Goal: Information Seeking & Learning: Learn about a topic

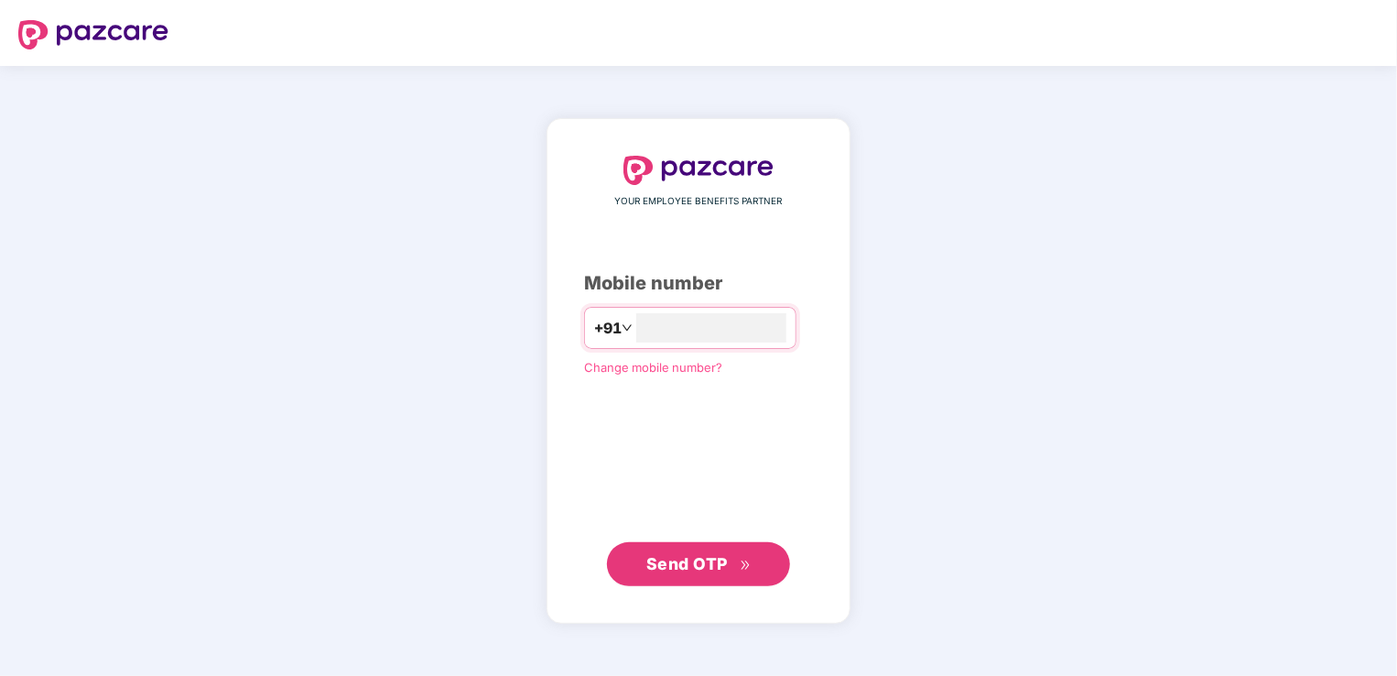
type input "**********"
click at [692, 560] on span "Send OTP" at bounding box center [686, 563] width 81 height 19
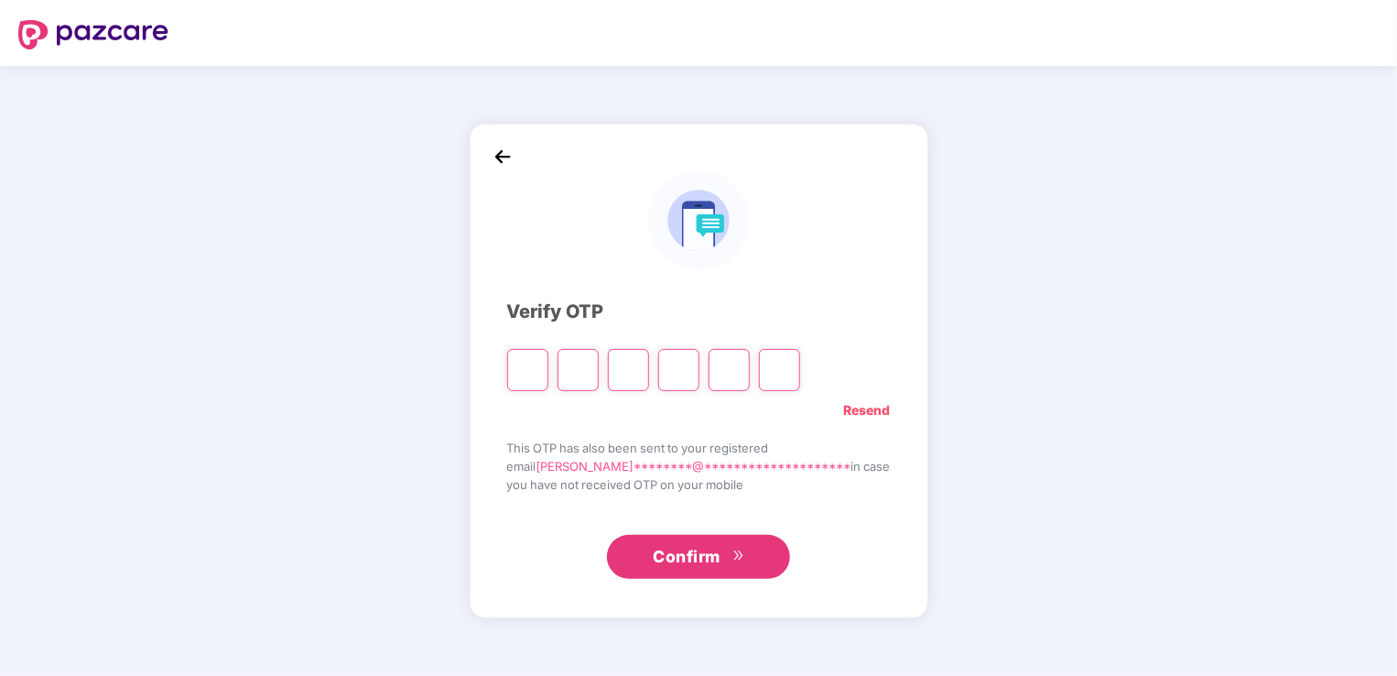
type input "*"
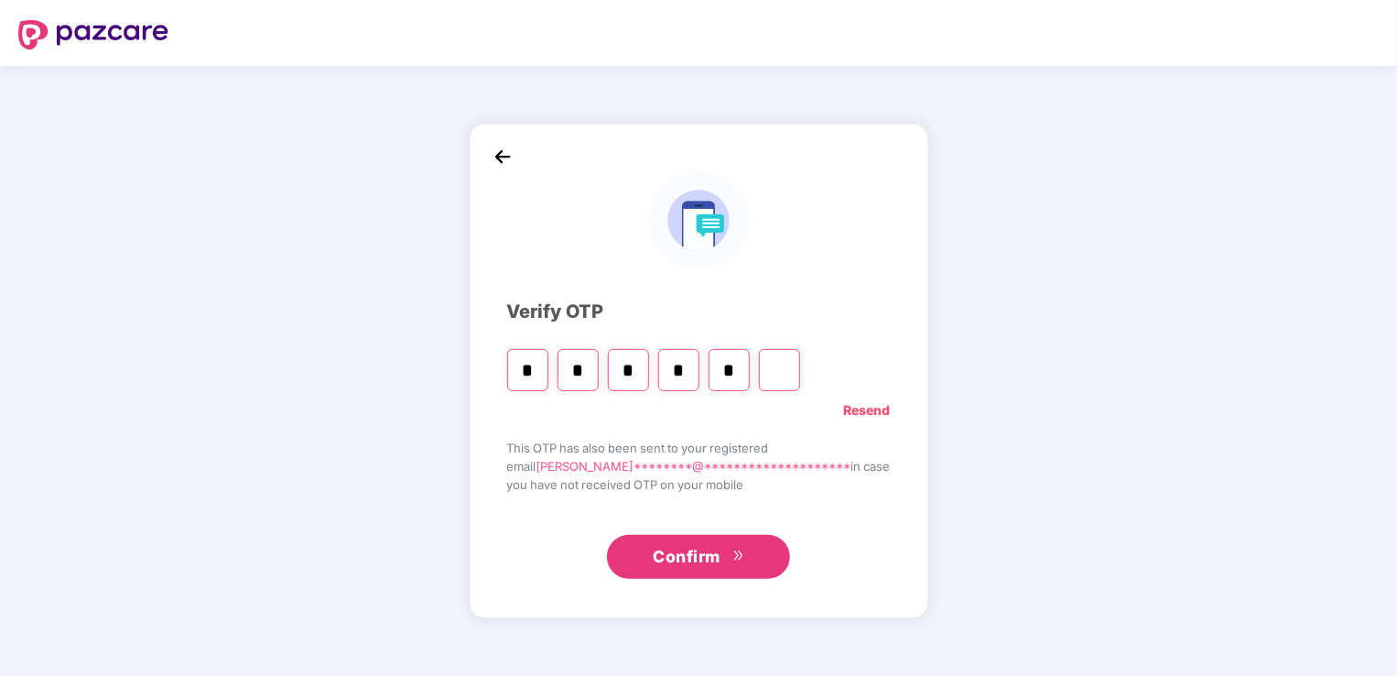
type input "*"
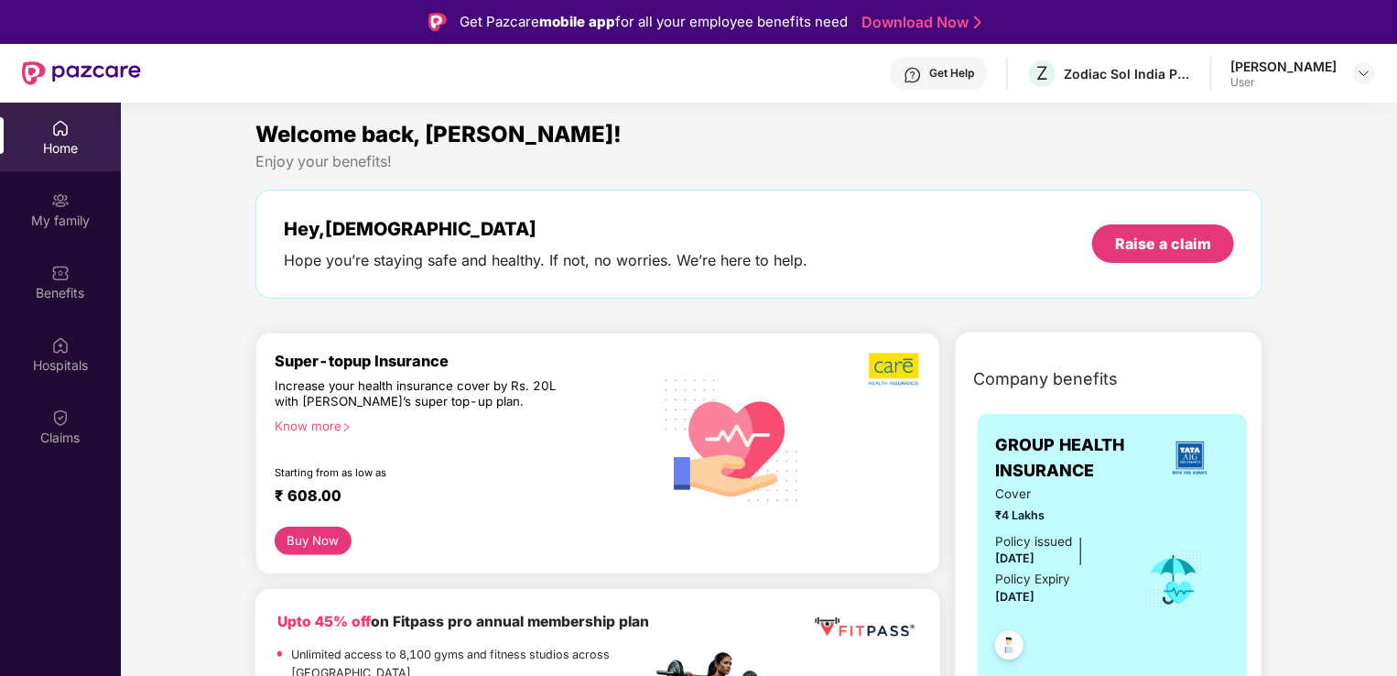
click at [1319, 71] on div "[PERSON_NAME]" at bounding box center [1284, 66] width 106 height 17
click at [1367, 74] on img at bounding box center [1364, 73] width 15 height 15
click at [1258, 170] on div "[PERSON_NAME]" at bounding box center [1264, 166] width 106 height 17
click at [53, 212] on div "My family" at bounding box center [60, 221] width 121 height 18
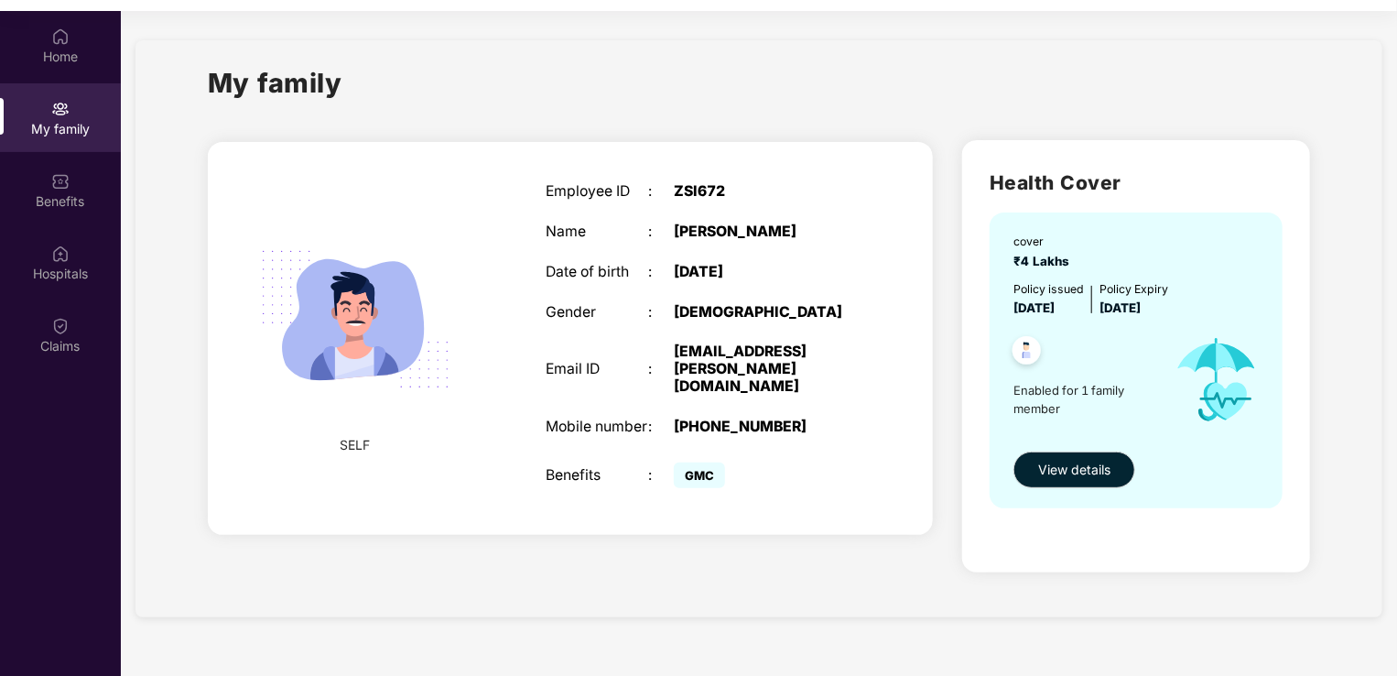
scroll to position [103, 0]
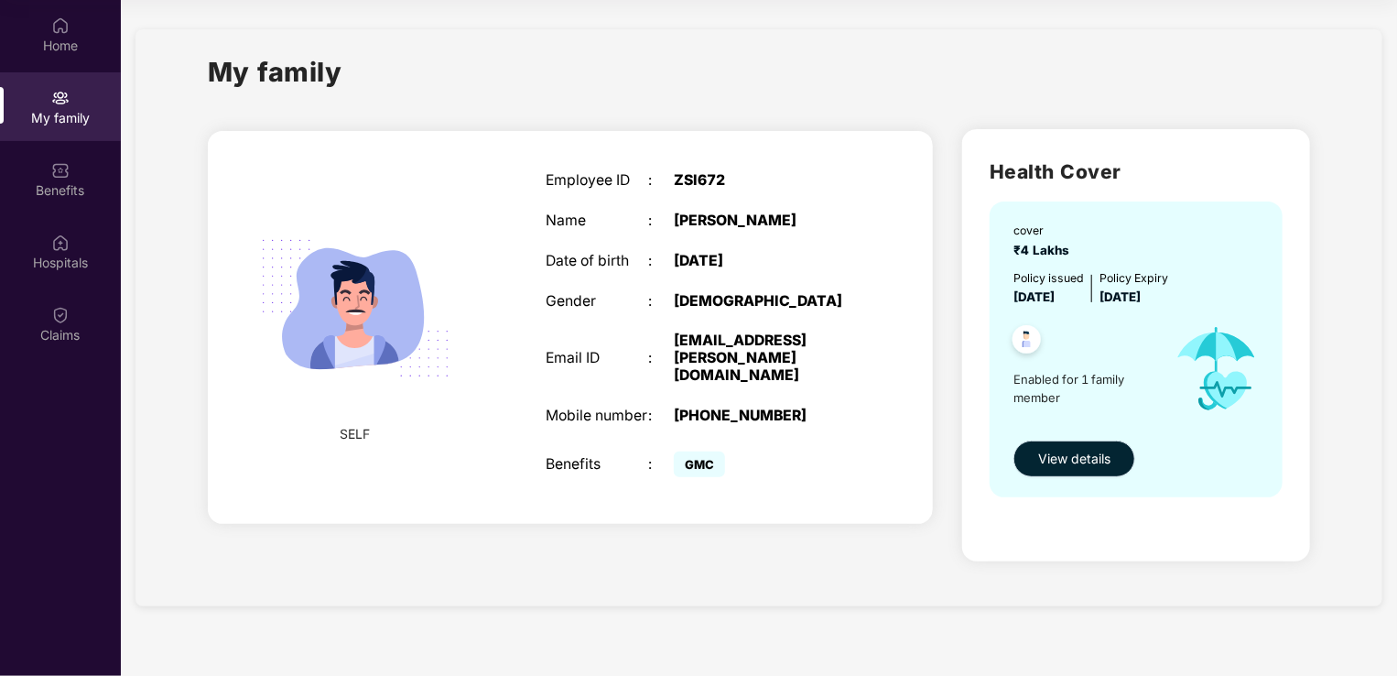
click at [1083, 462] on span "View details" at bounding box center [1074, 459] width 72 height 20
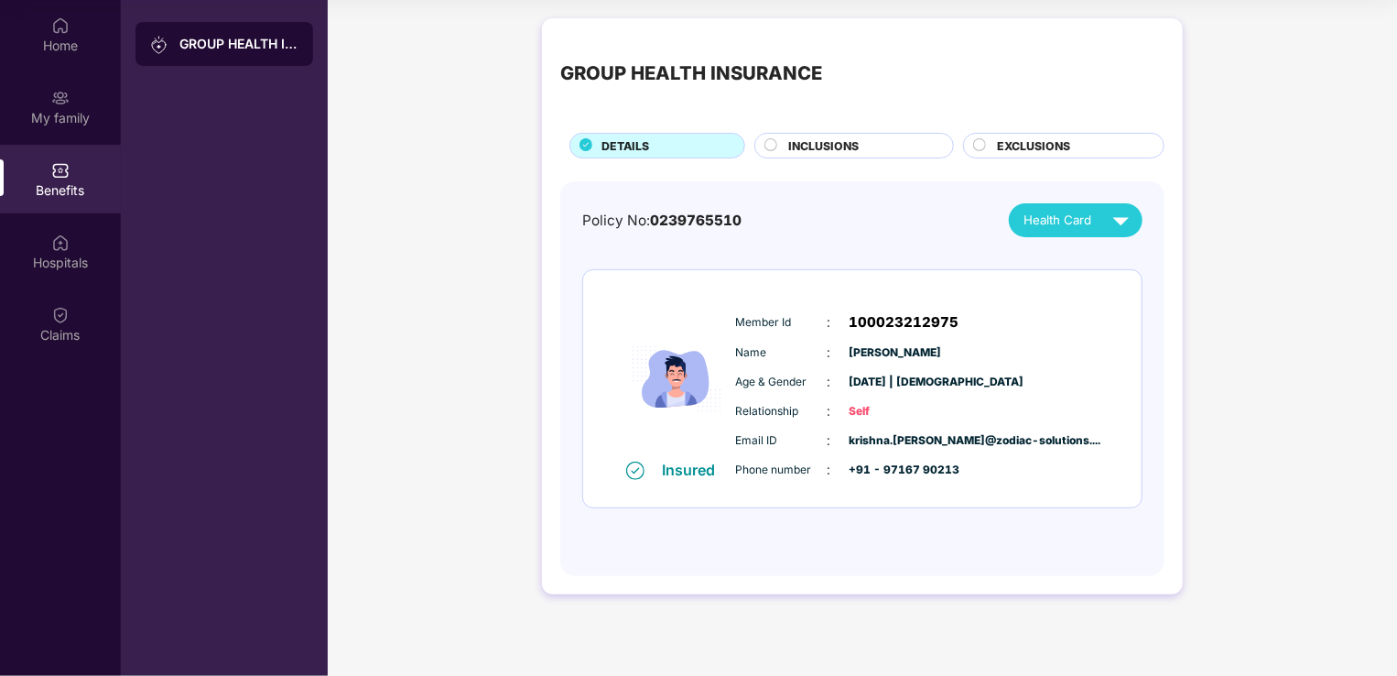
click at [835, 147] on span "INCLUSIONS" at bounding box center [824, 145] width 71 height 17
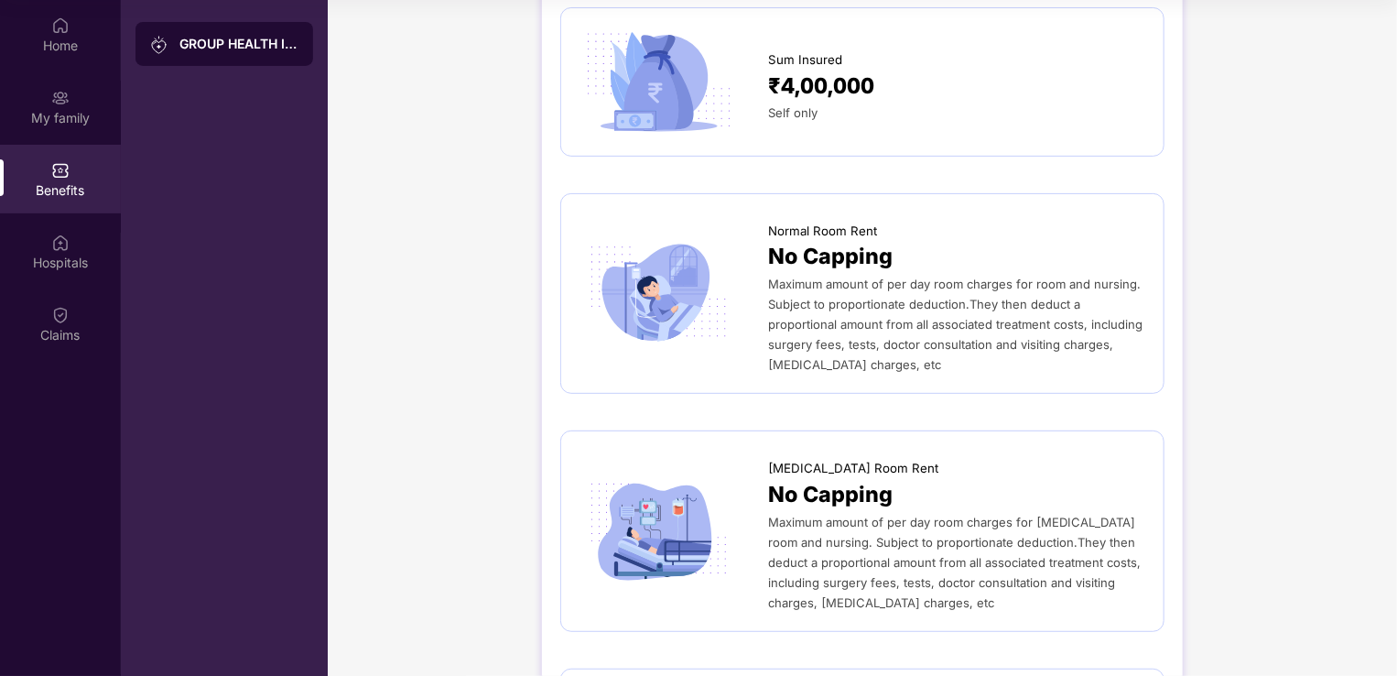
scroll to position [0, 0]
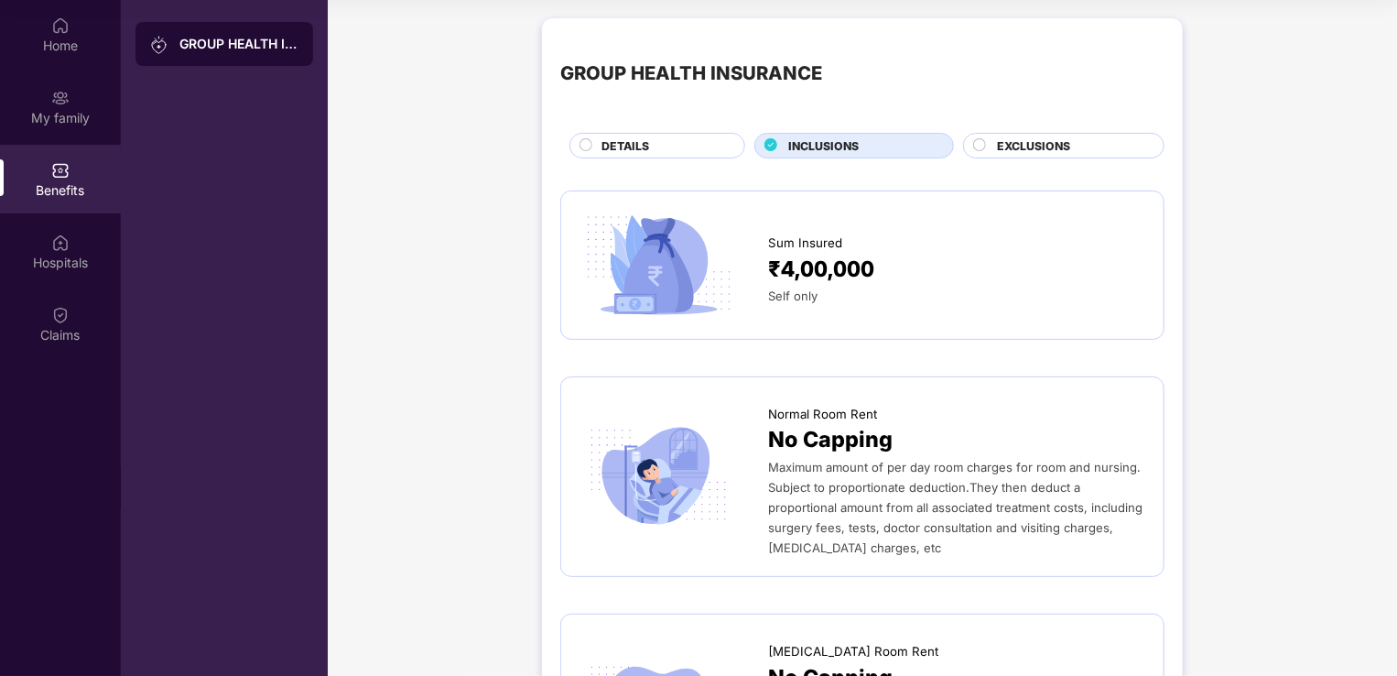
click at [1059, 140] on span "EXCLUSIONS" at bounding box center [1033, 145] width 73 height 17
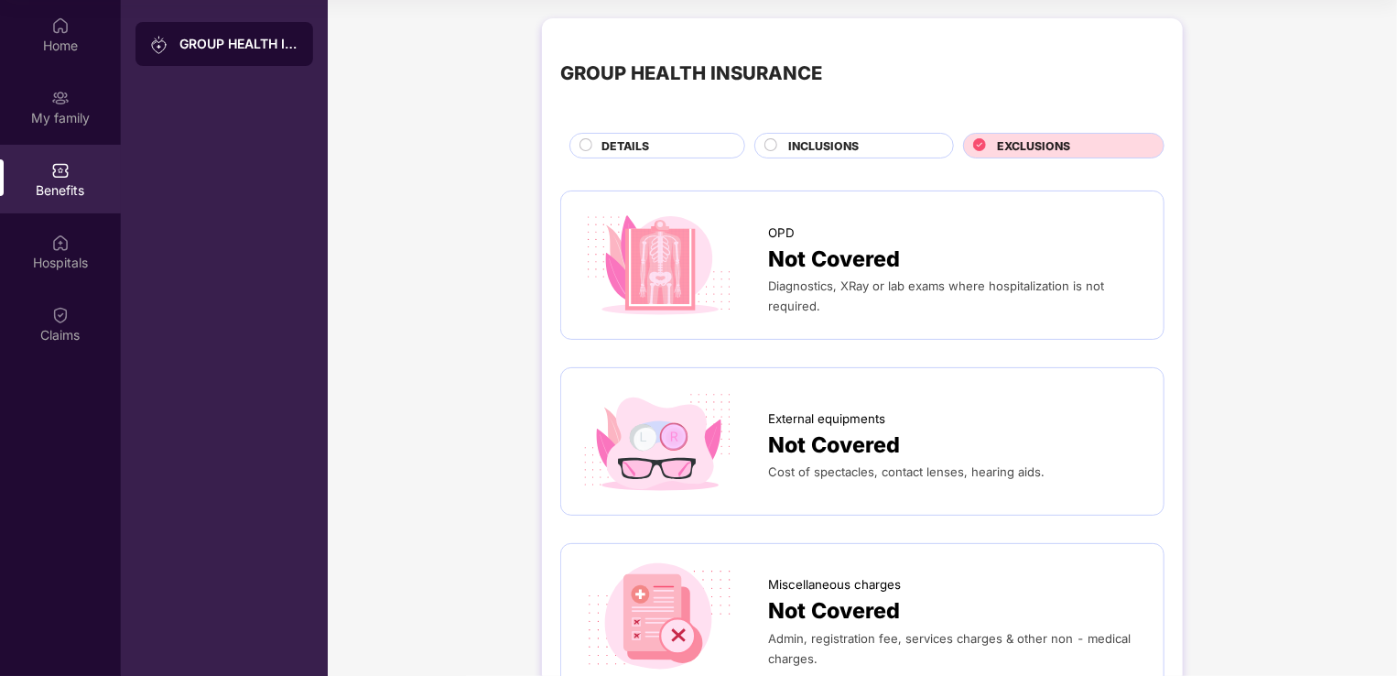
click at [851, 141] on span "INCLUSIONS" at bounding box center [824, 145] width 71 height 17
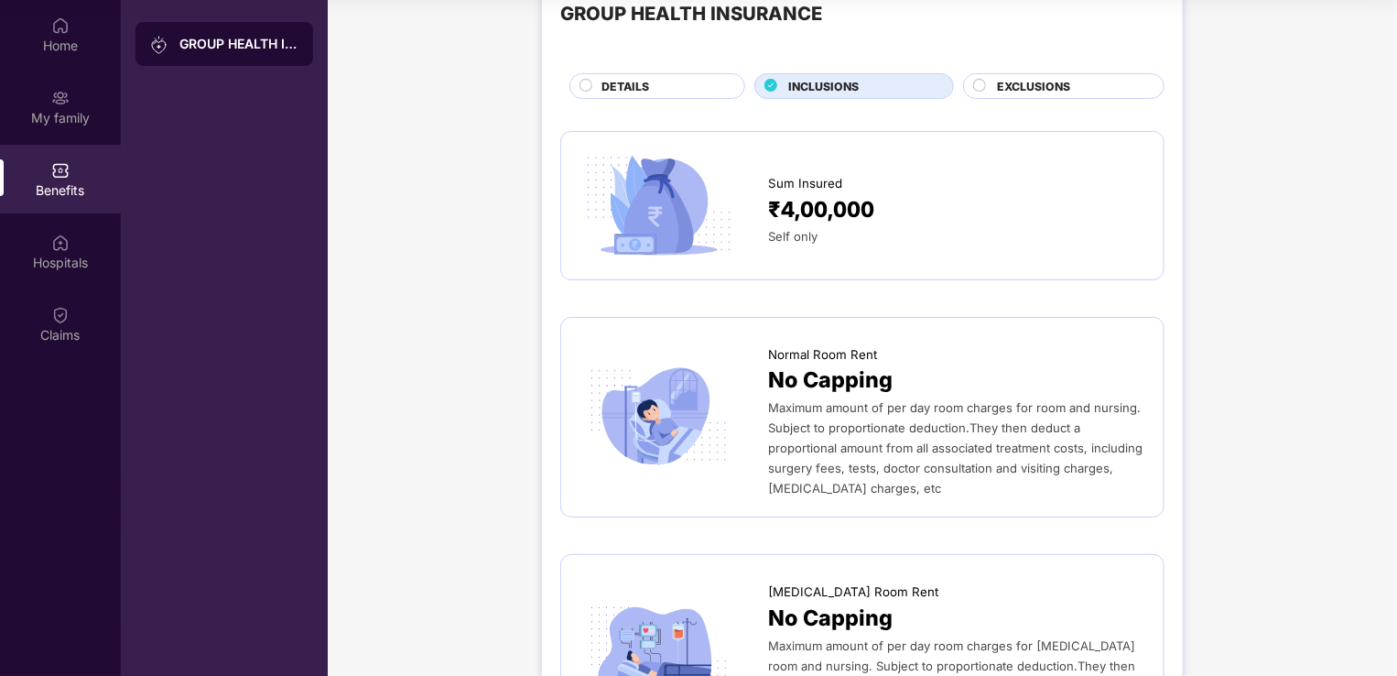
scroll to position [92, 0]
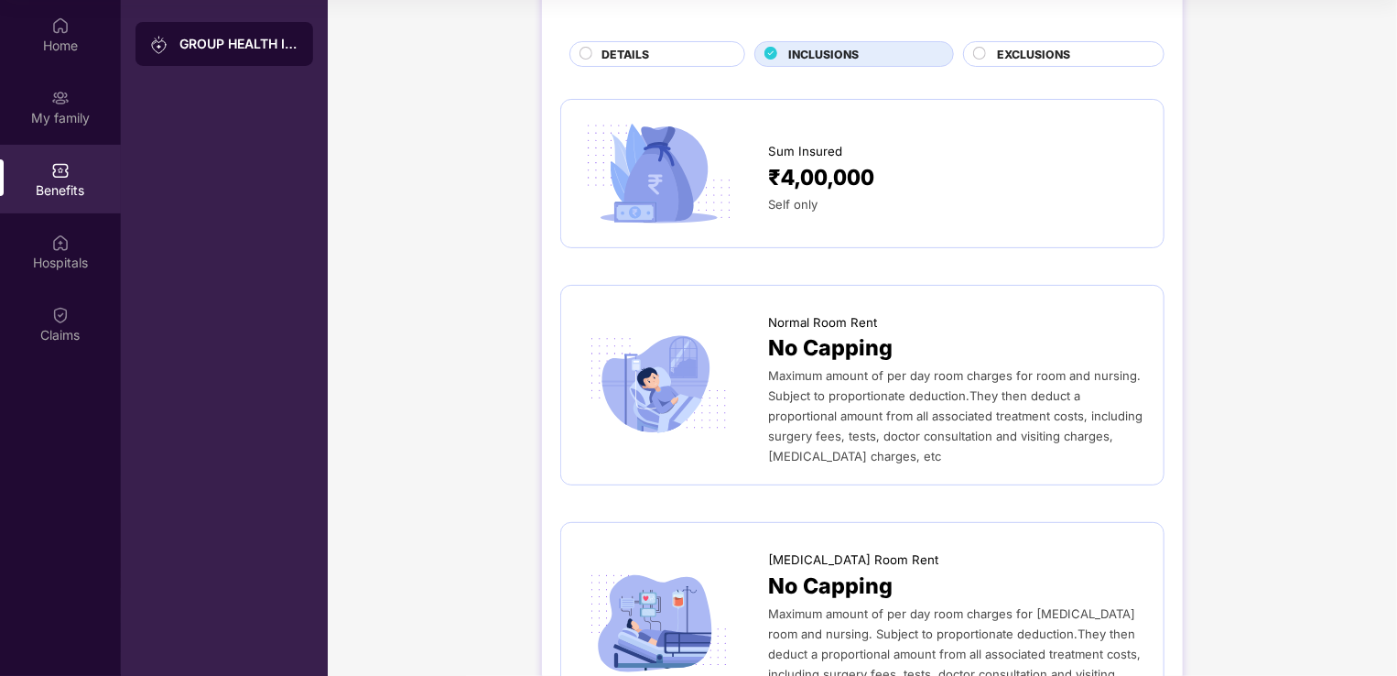
click at [794, 207] on span "Self only" at bounding box center [792, 204] width 49 height 15
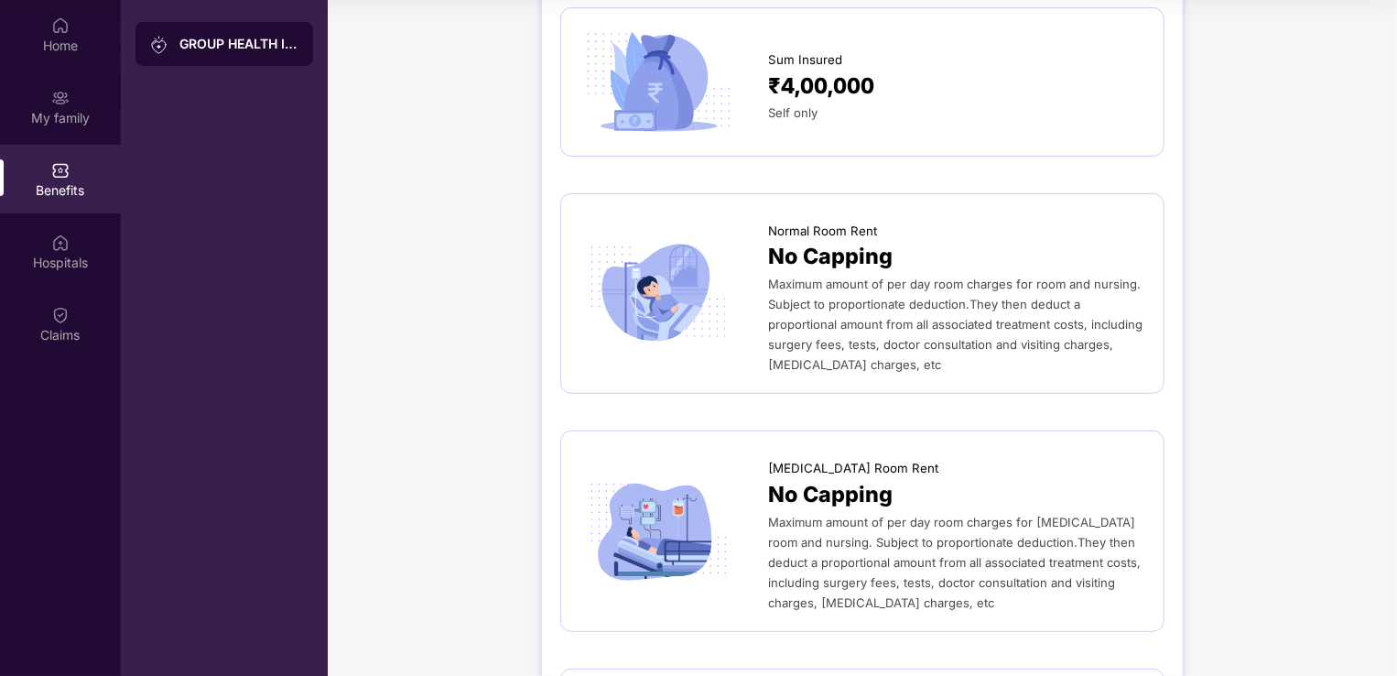
click at [820, 230] on span "Normal Room Rent" at bounding box center [822, 231] width 109 height 19
click at [677, 303] on img at bounding box center [659, 293] width 158 height 110
click at [56, 262] on div "Hospitals" at bounding box center [60, 263] width 121 height 18
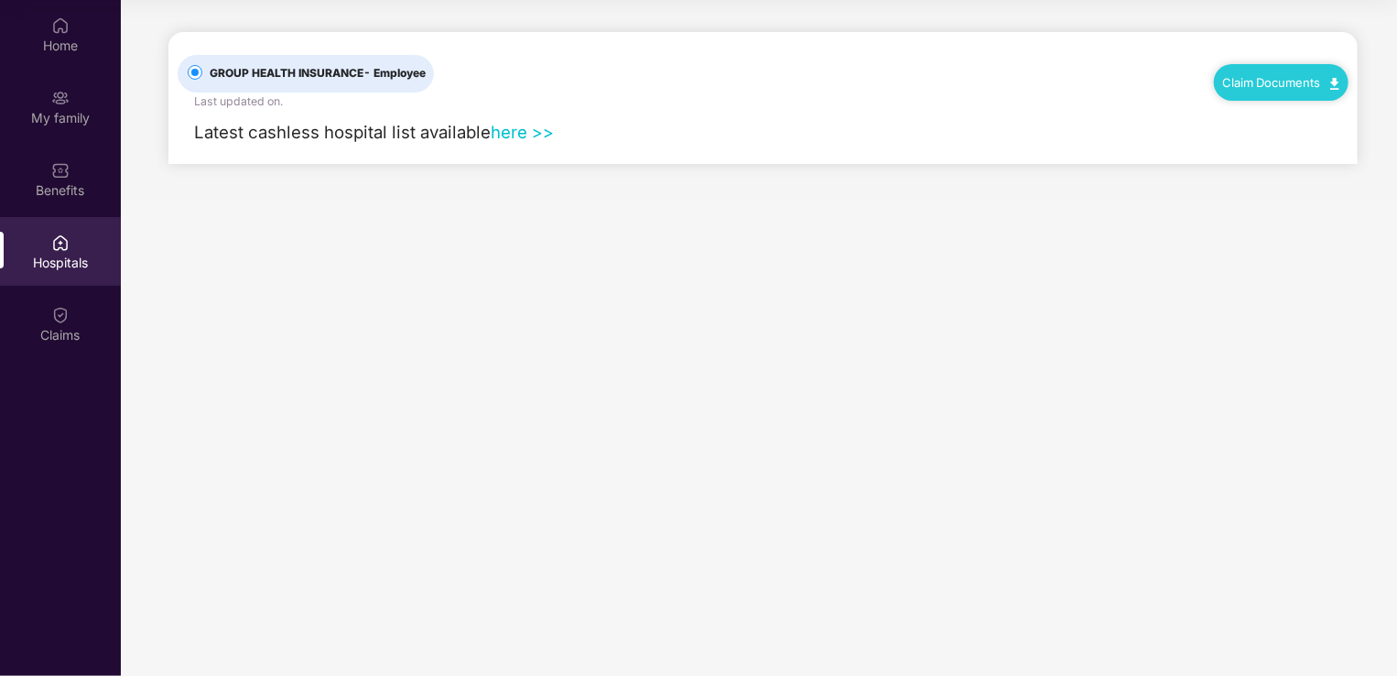
scroll to position [0, 0]
click at [524, 134] on link "here >>" at bounding box center [522, 132] width 63 height 20
click at [70, 37] on div "Home" at bounding box center [60, 46] width 121 height 18
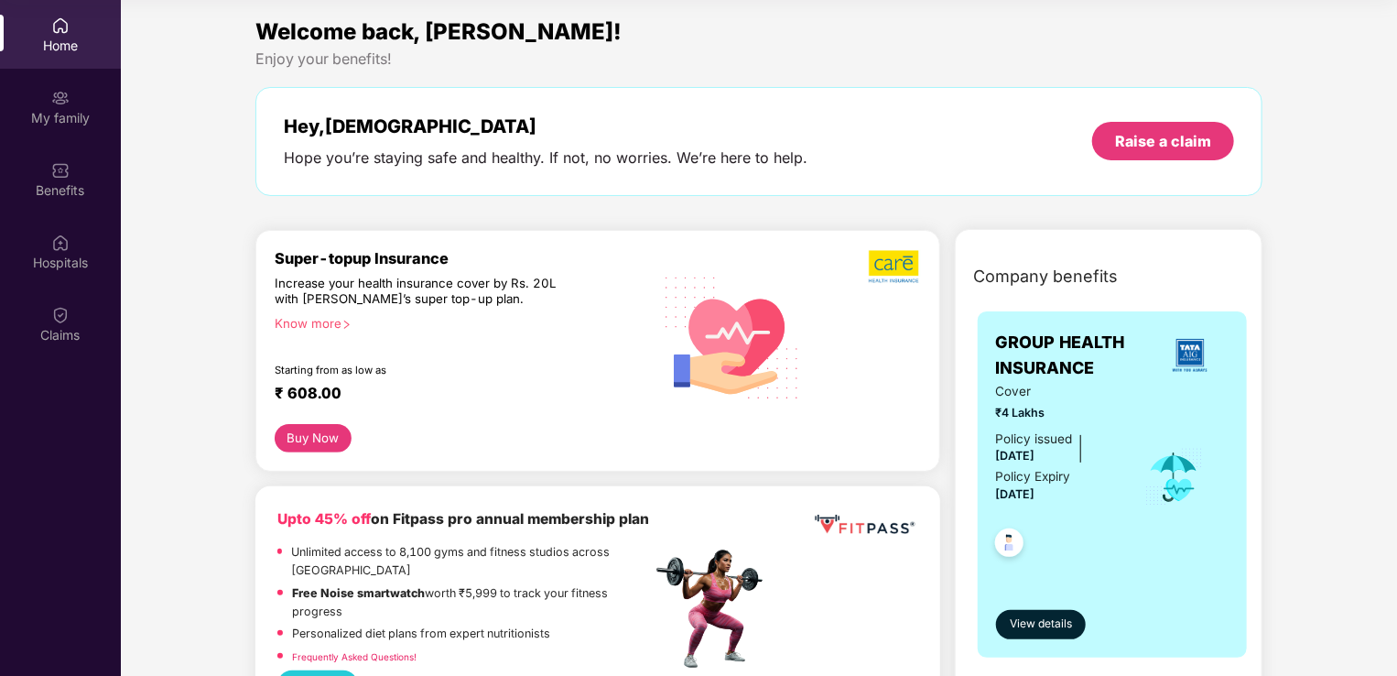
click at [347, 324] on icon "right" at bounding box center [347, 325] width 10 height 10
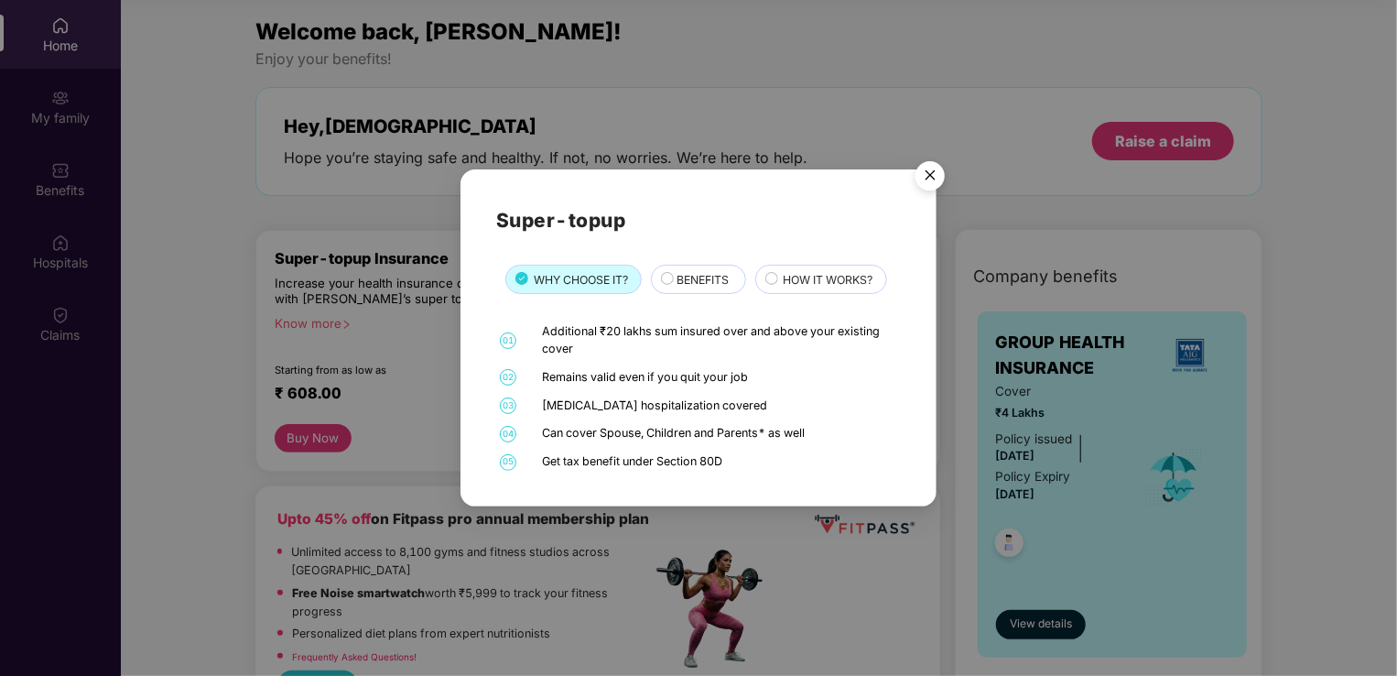
click at [692, 277] on span "BENEFITS" at bounding box center [703, 279] width 52 height 17
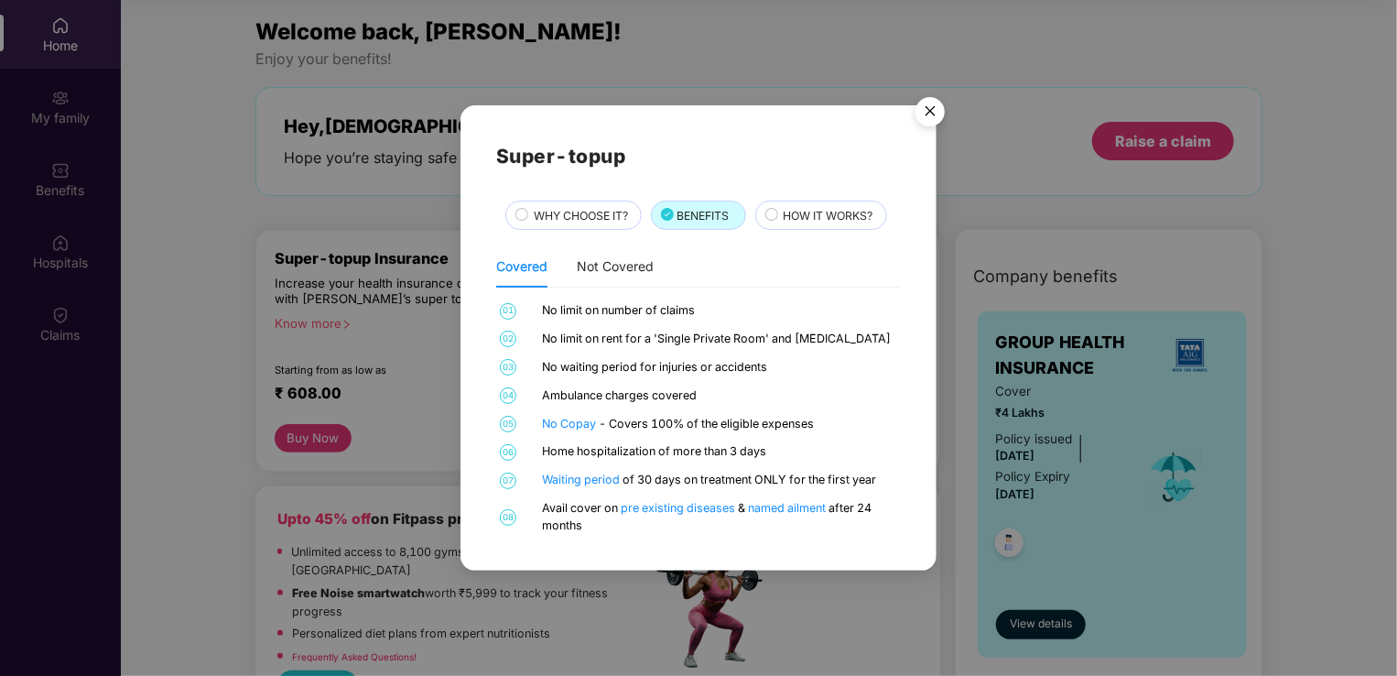
click at [820, 220] on span "HOW IT WORKS?" at bounding box center [829, 215] width 90 height 17
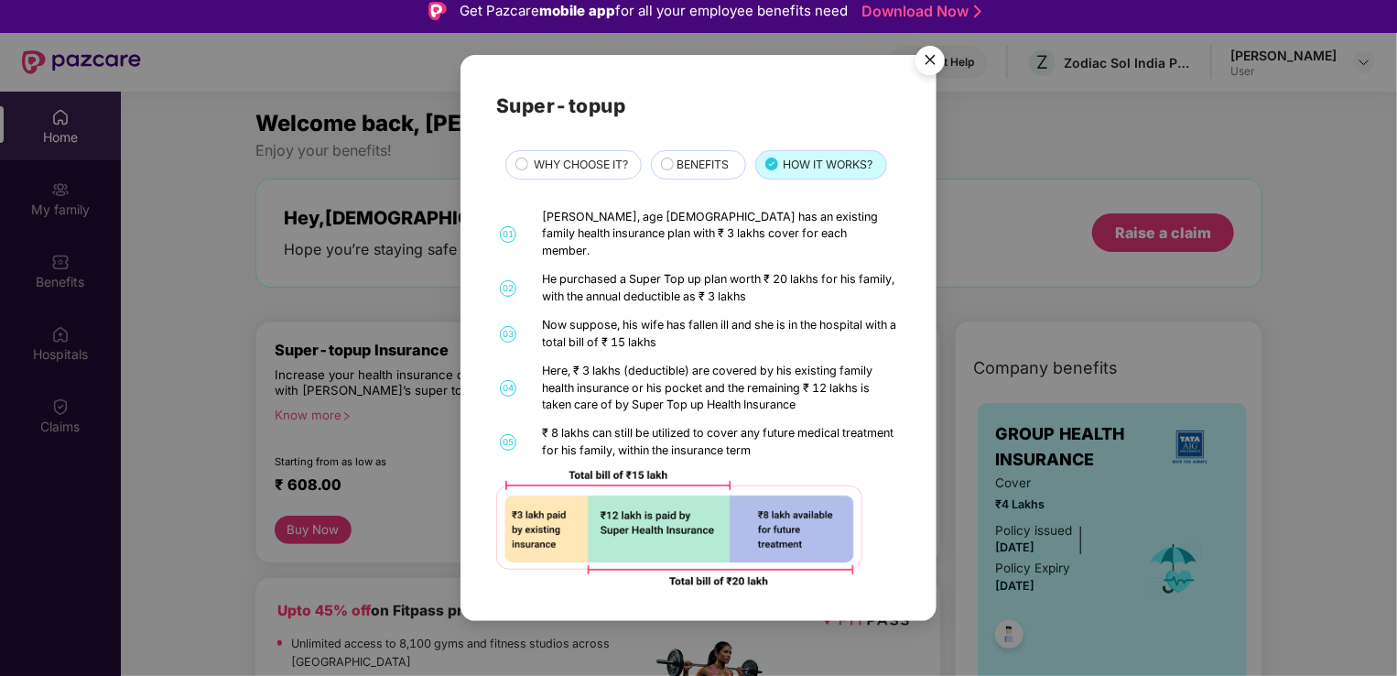
scroll to position [103, 0]
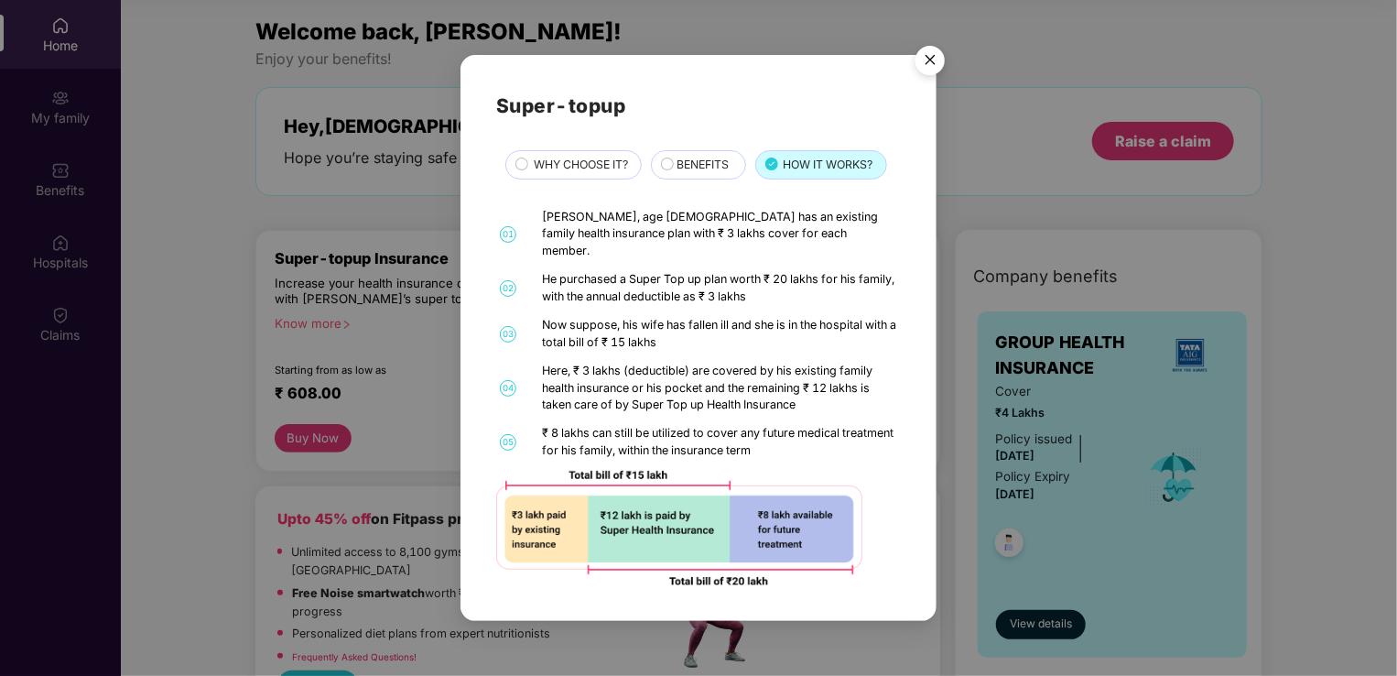
click at [930, 70] on img "Close" at bounding box center [930, 63] width 51 height 51
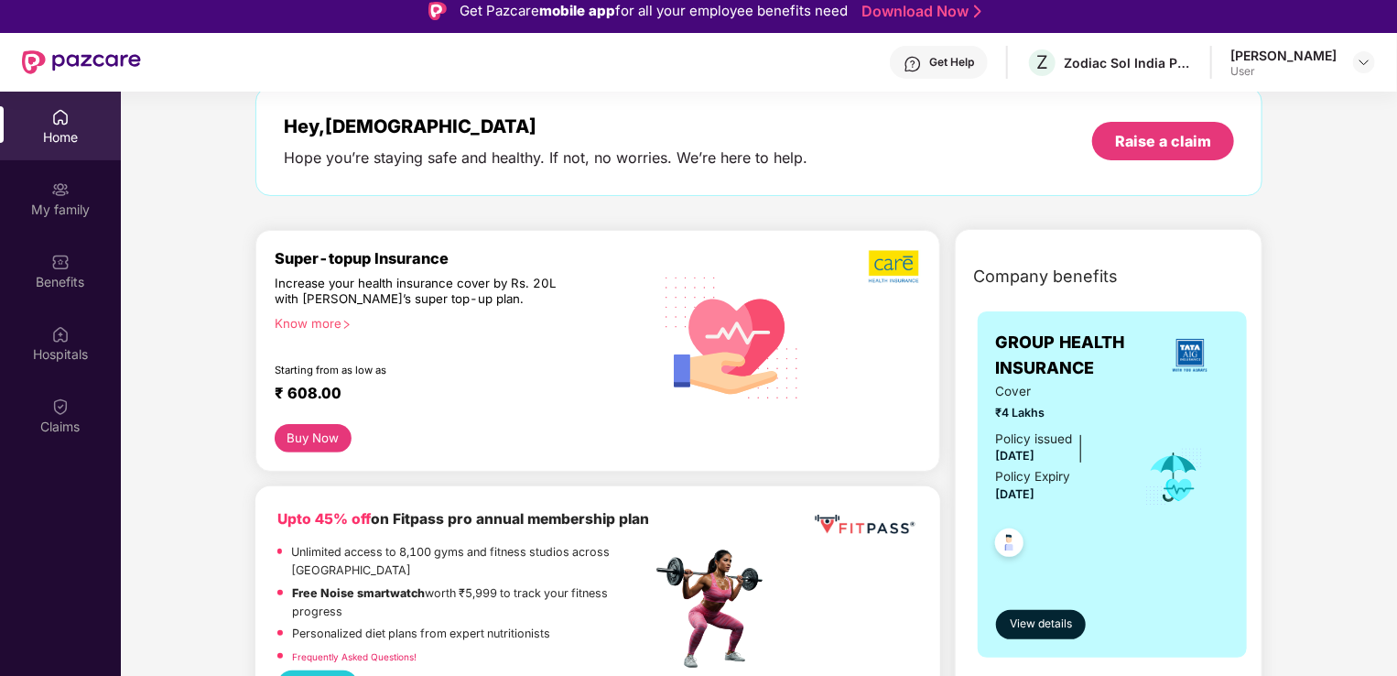
scroll to position [183, 0]
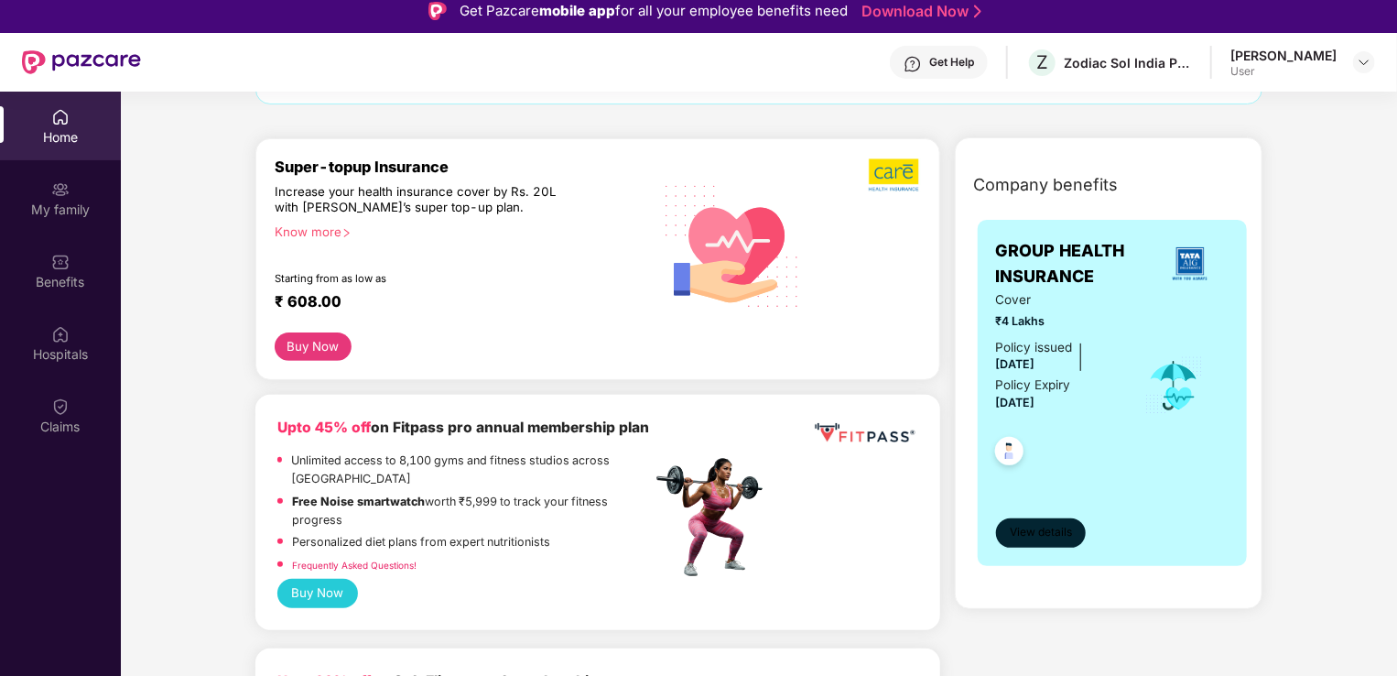
click at [1041, 531] on span "View details" at bounding box center [1041, 532] width 62 height 17
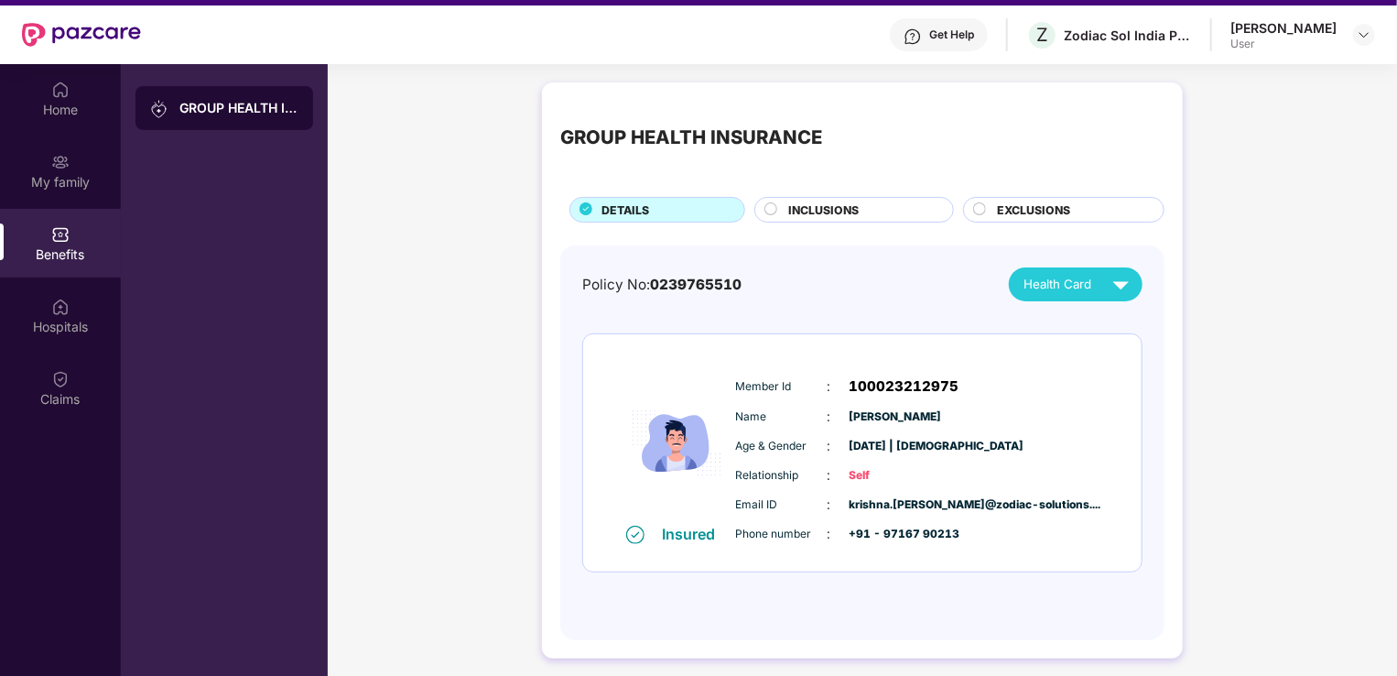
scroll to position [11, 0]
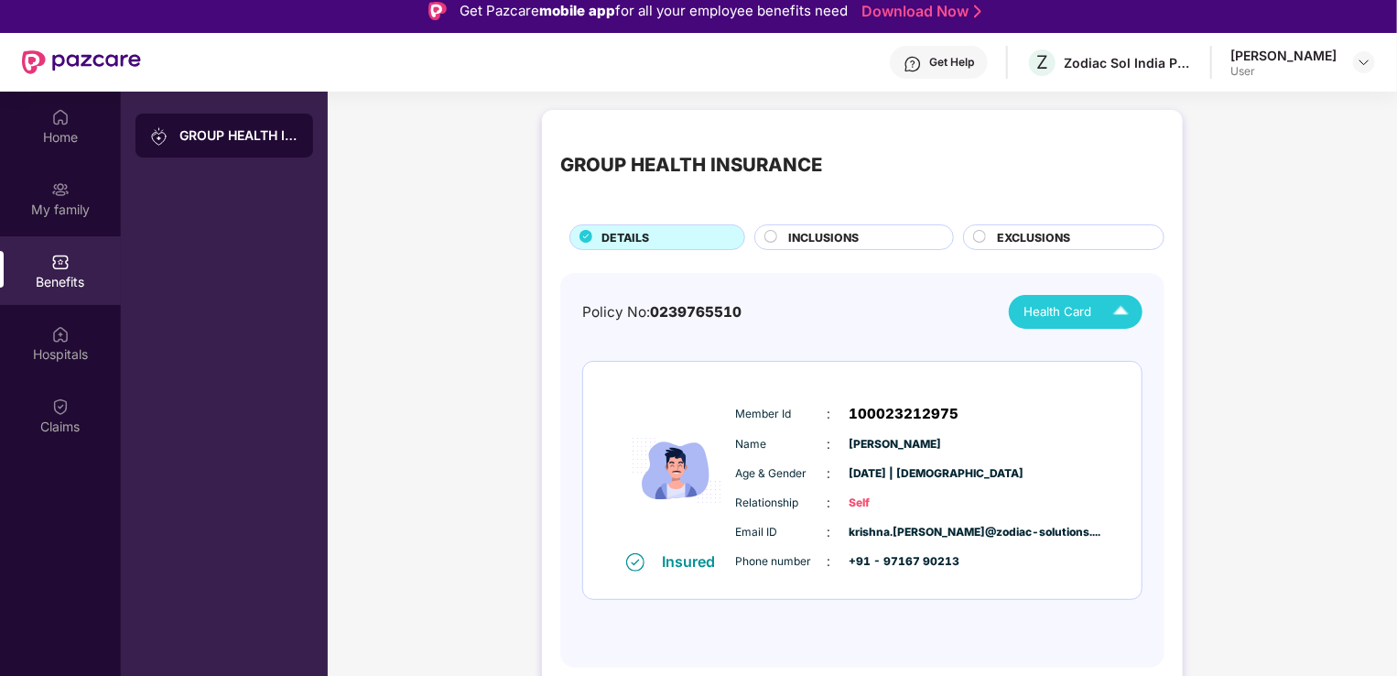
click at [1125, 305] on img at bounding box center [1121, 312] width 32 height 32
click at [1120, 306] on img at bounding box center [1121, 312] width 32 height 32
click at [1126, 352] on img at bounding box center [1131, 354] width 14 height 14
click at [65, 197] on img at bounding box center [60, 189] width 18 height 18
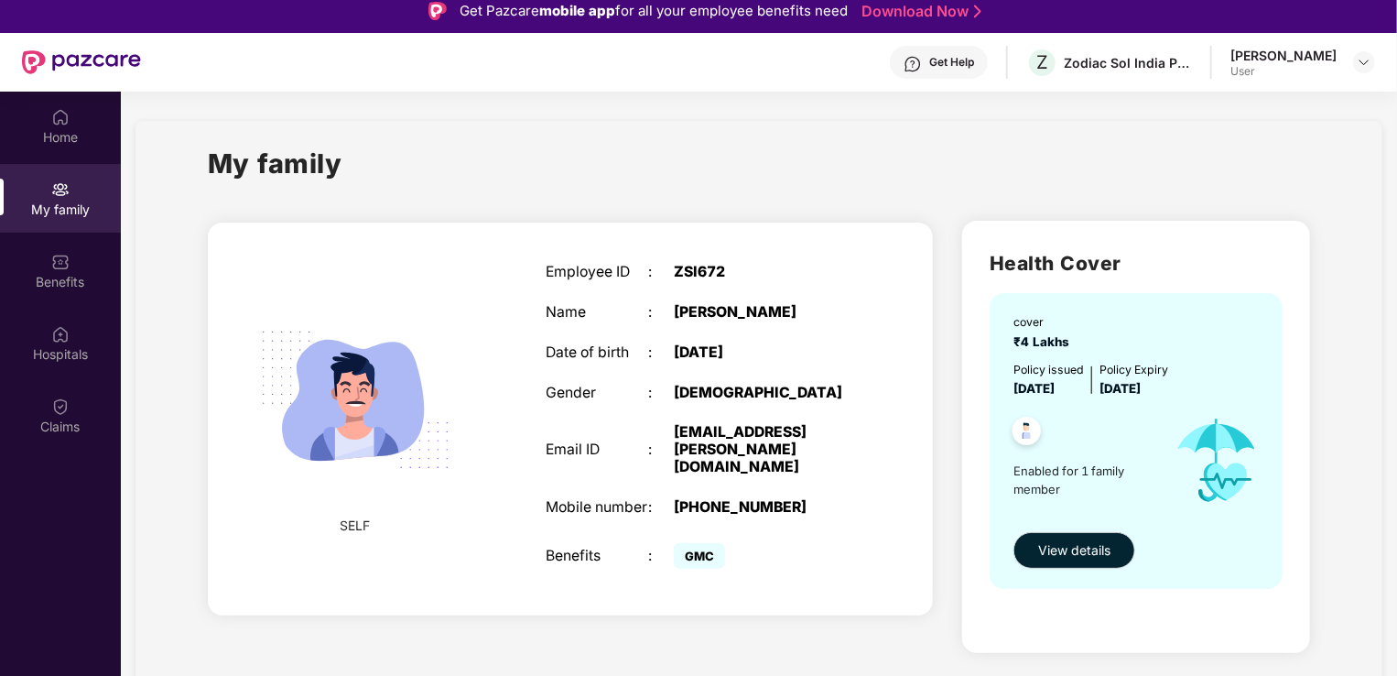
click at [1060, 472] on span "Enabled for 1 family member" at bounding box center [1087, 481] width 146 height 38
click at [1086, 548] on span "View details" at bounding box center [1074, 550] width 72 height 20
click at [1028, 430] on img at bounding box center [1026, 433] width 45 height 45
drag, startPoint x: 1084, startPoint y: 466, endPoint x: 1124, endPoint y: 490, distance: 46.8
click at [1124, 490] on span "Enabled for 1 family member" at bounding box center [1087, 481] width 146 height 38
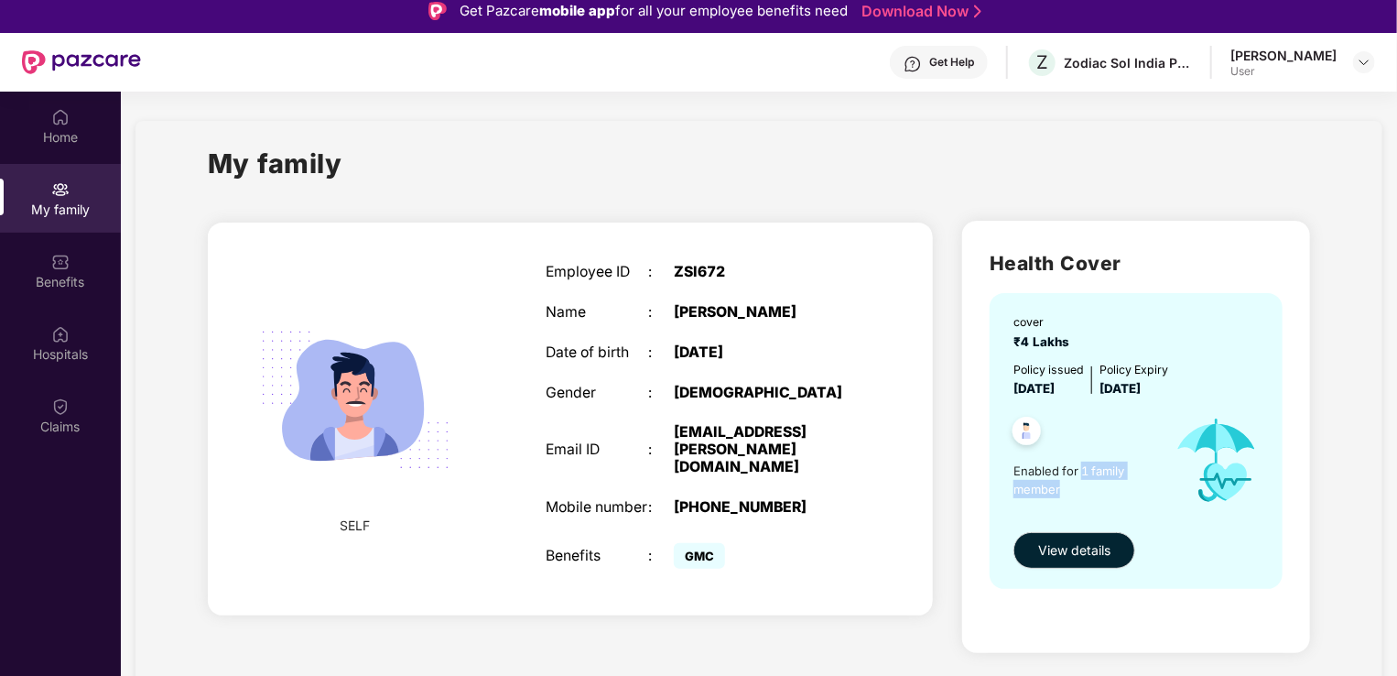
drag, startPoint x: 1124, startPoint y: 490, endPoint x: 1092, endPoint y: 500, distance: 33.6
click at [1092, 500] on div "Enabled for 1 family member" at bounding box center [1087, 460] width 146 height 125
click at [1079, 440] on div at bounding box center [1081, 433] width 155 height 45
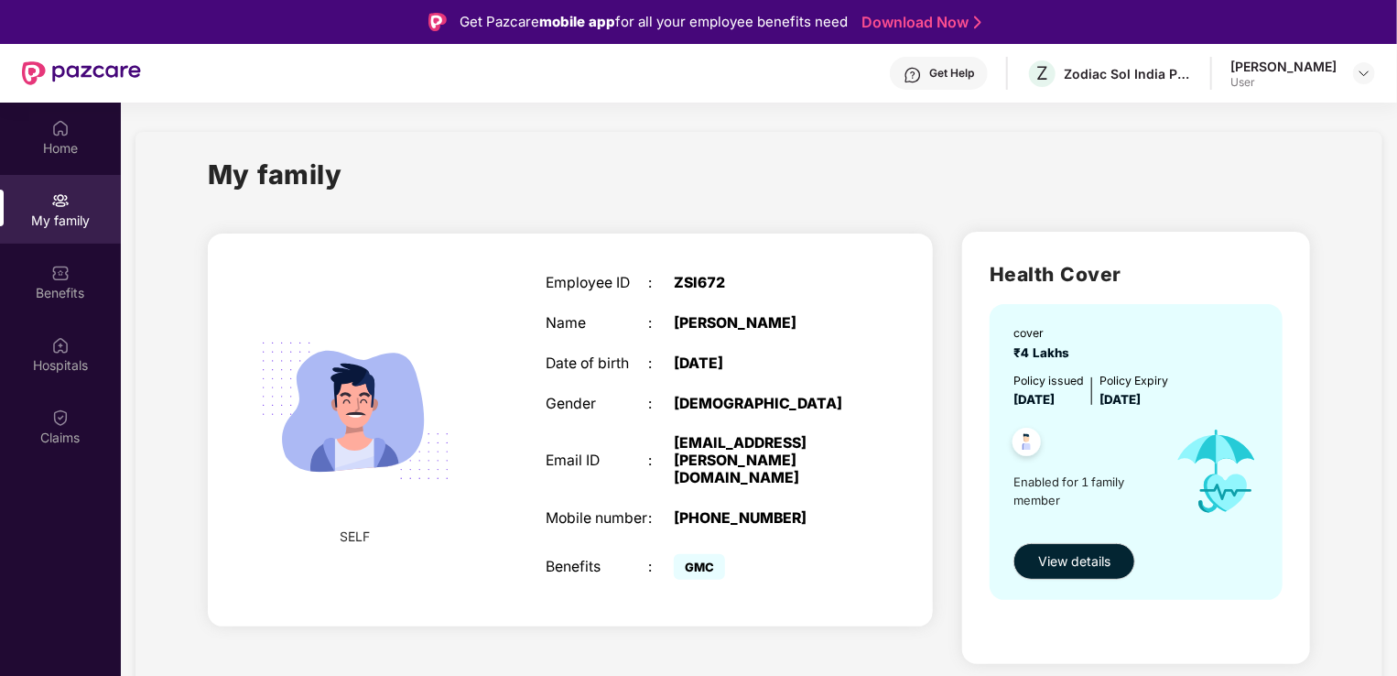
click at [974, 73] on div "Get Help" at bounding box center [951, 73] width 45 height 15
click at [731, 154] on div "My family" at bounding box center [759, 185] width 1103 height 63
click at [1364, 75] on img at bounding box center [1364, 73] width 15 height 15
click at [918, 179] on div "My family" at bounding box center [759, 185] width 1103 height 63
click at [63, 288] on div "Benefits" at bounding box center [60, 293] width 121 height 18
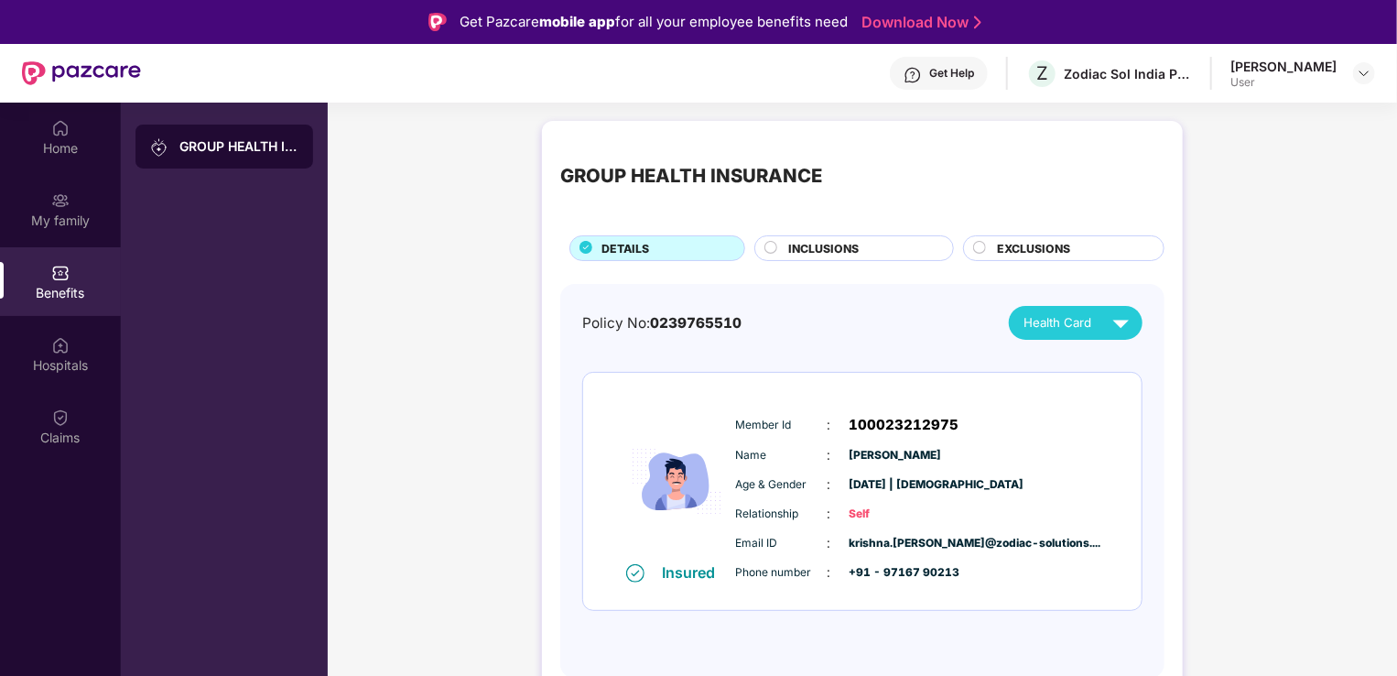
scroll to position [92, 0]
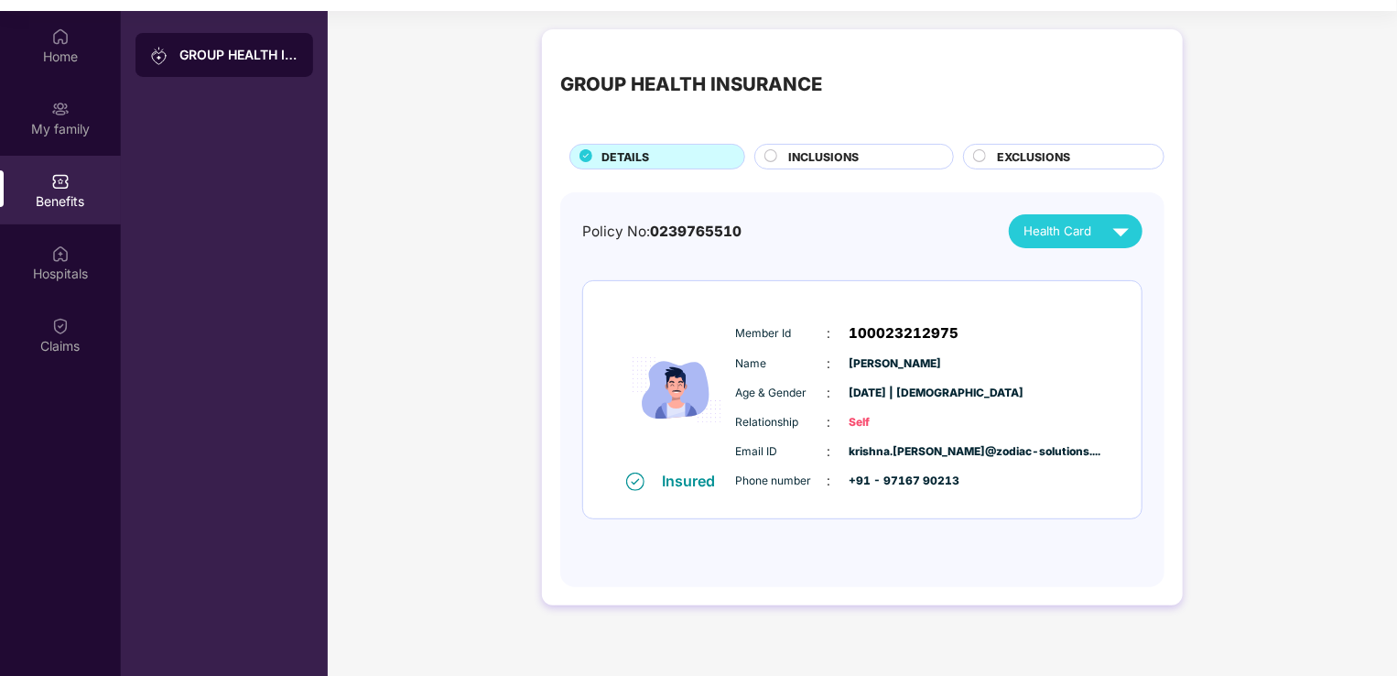
click at [858, 157] on span "INCLUSIONS" at bounding box center [824, 156] width 71 height 17
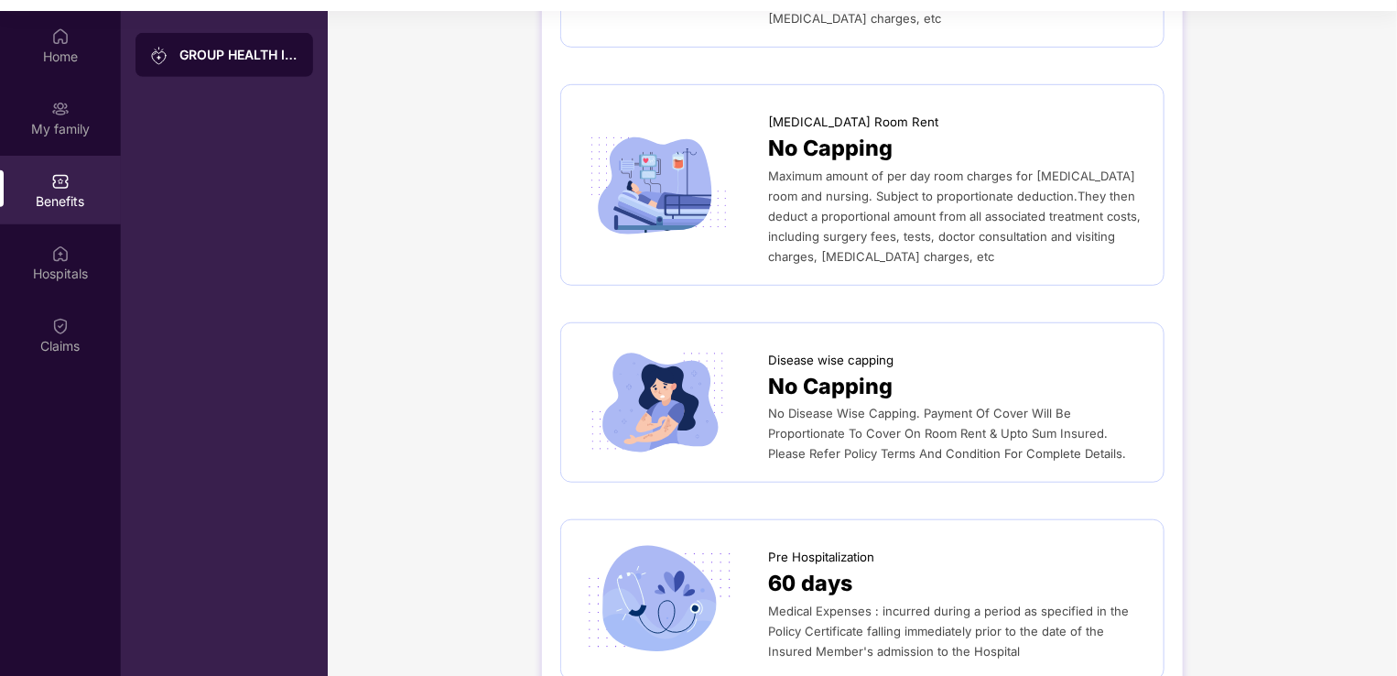
scroll to position [549, 0]
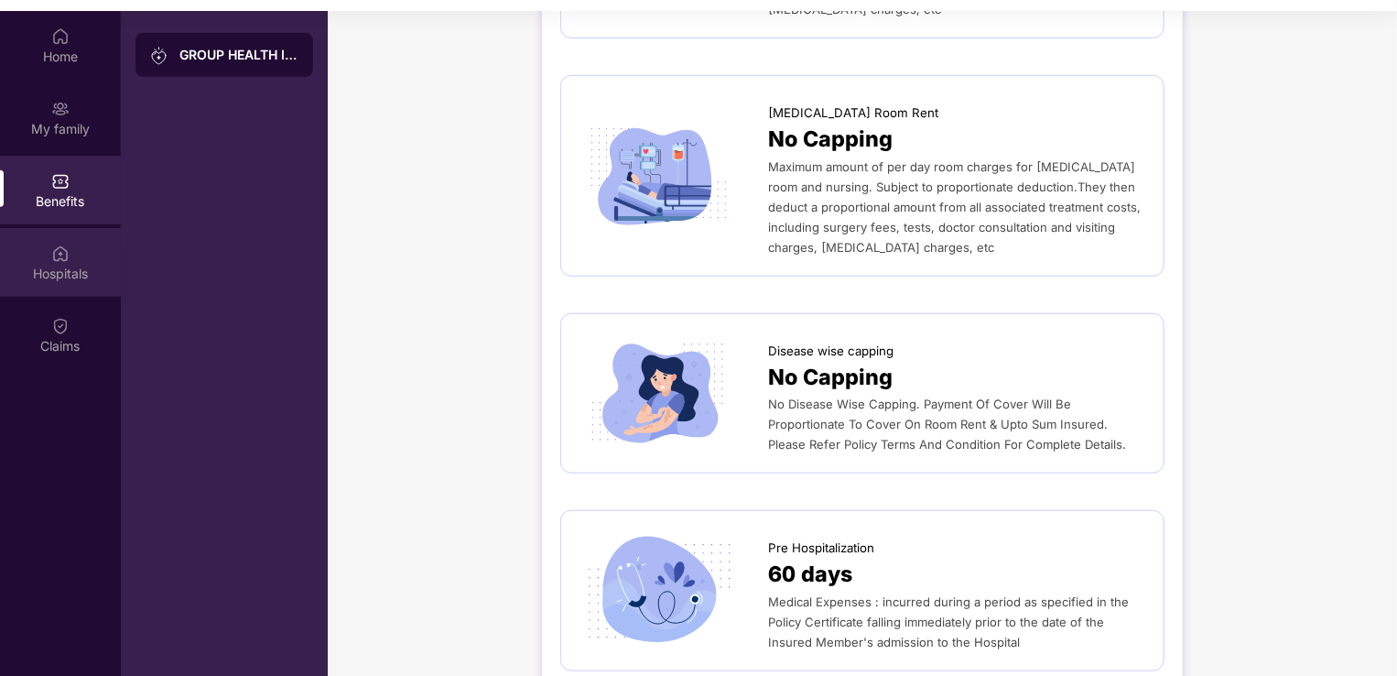
click at [61, 266] on div "Hospitals" at bounding box center [60, 274] width 121 height 18
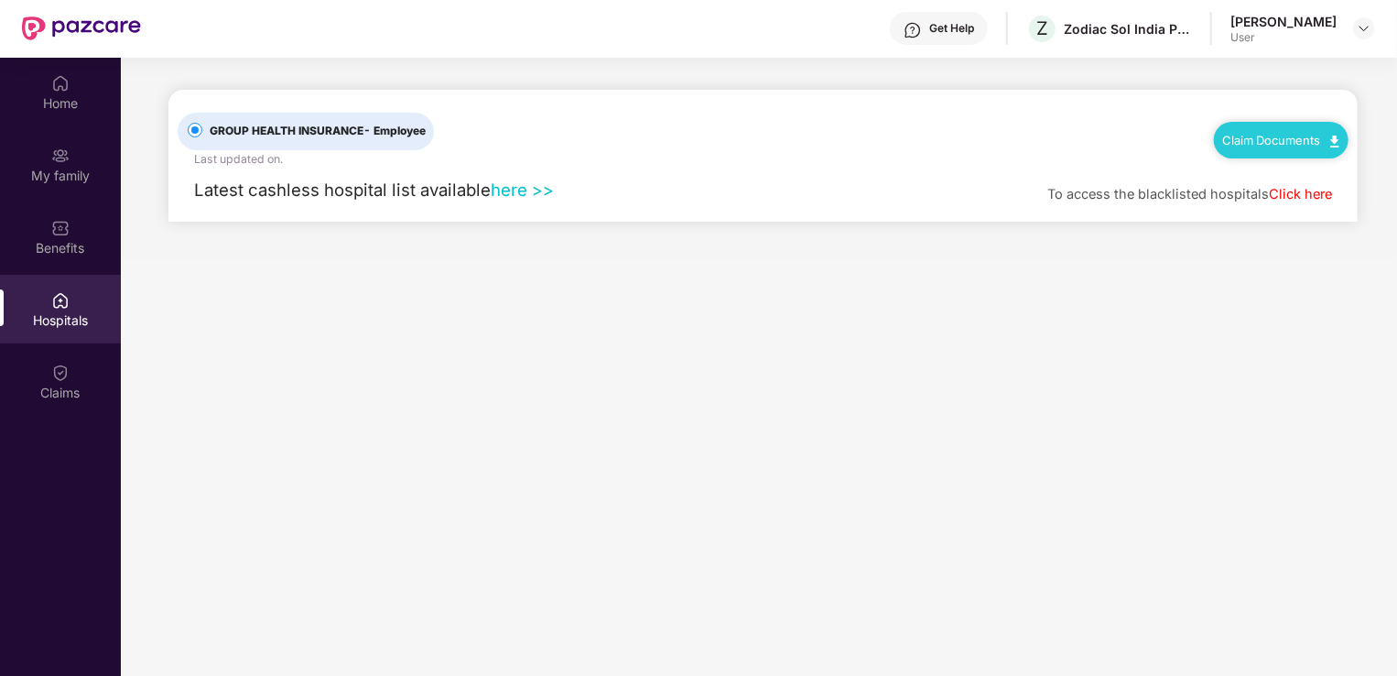
scroll to position [0, 0]
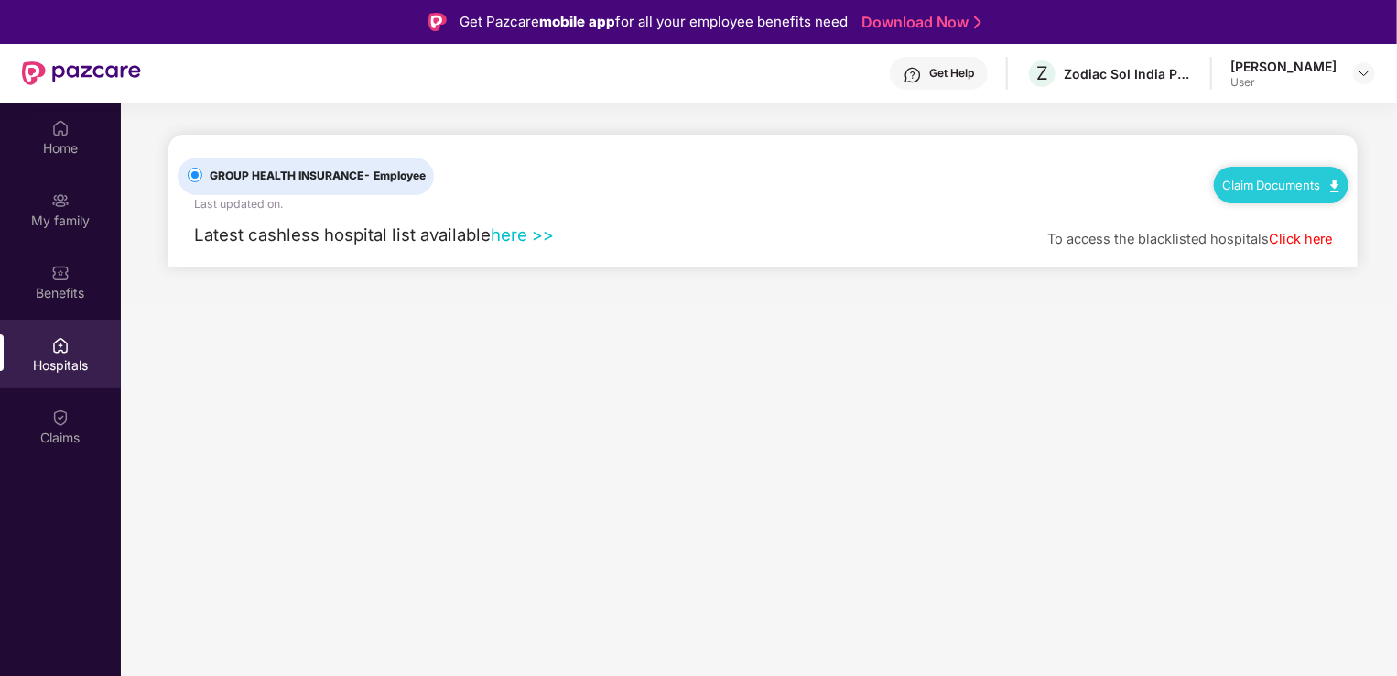
click at [502, 228] on link "here >>" at bounding box center [522, 234] width 63 height 20
click at [1372, 75] on div at bounding box center [1364, 73] width 22 height 22
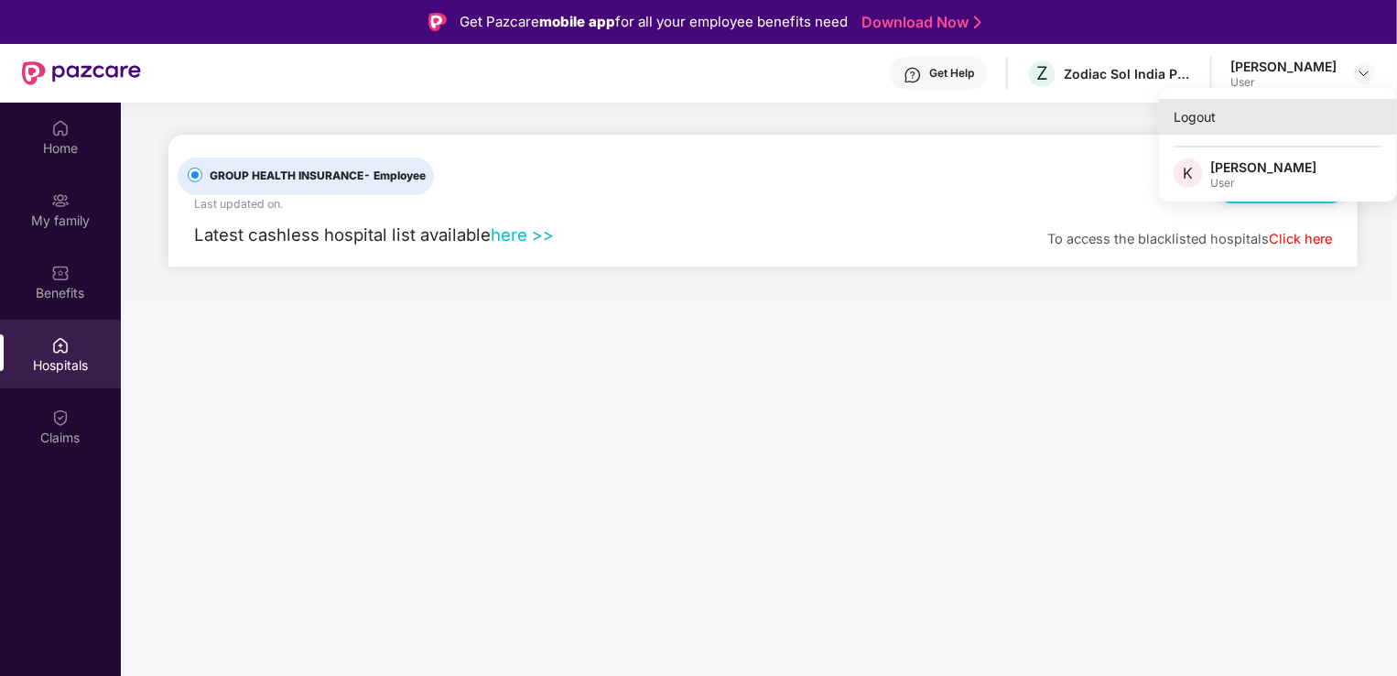
click at [1190, 115] on div "Logout" at bounding box center [1278, 117] width 238 height 36
